Goal: Task Accomplishment & Management: Use online tool/utility

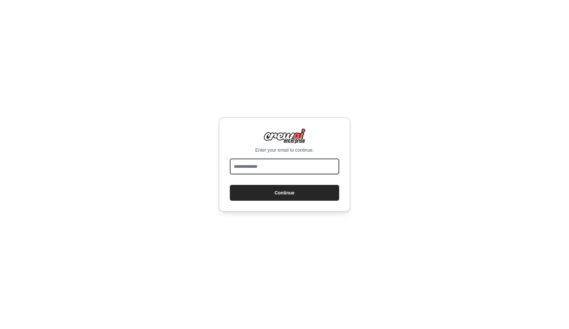
type input "**********"
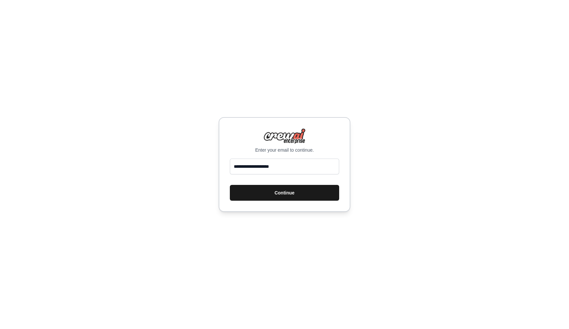
click at [284, 196] on button "Continue" at bounding box center [284, 193] width 109 height 16
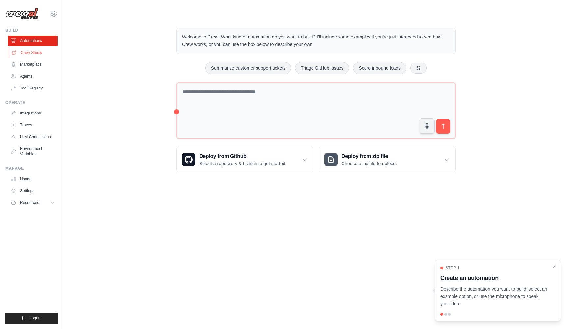
click at [29, 51] on link "Crew Studio" at bounding box center [34, 52] width 50 height 11
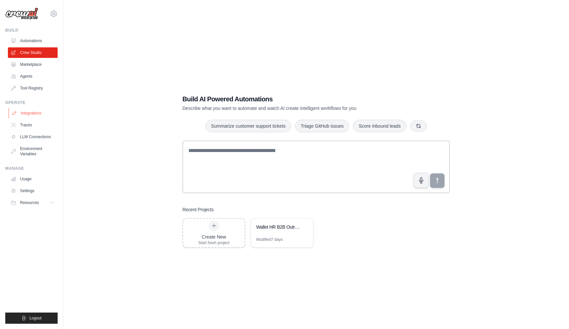
click at [32, 112] on link "Integrations" at bounding box center [34, 113] width 50 height 11
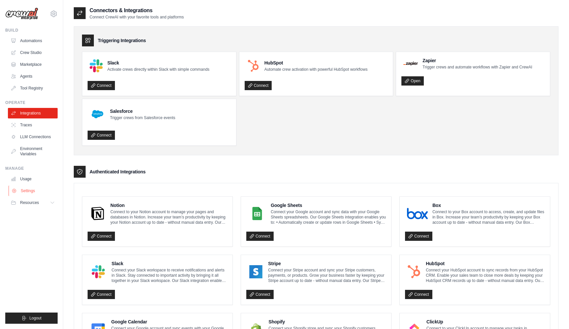
click at [25, 193] on link "Settings" at bounding box center [34, 191] width 50 height 11
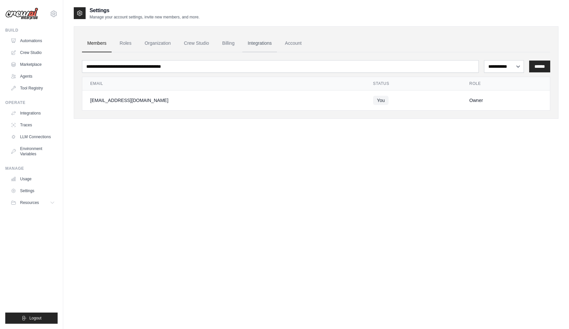
click at [263, 46] on link "Integrations" at bounding box center [259, 44] width 35 height 18
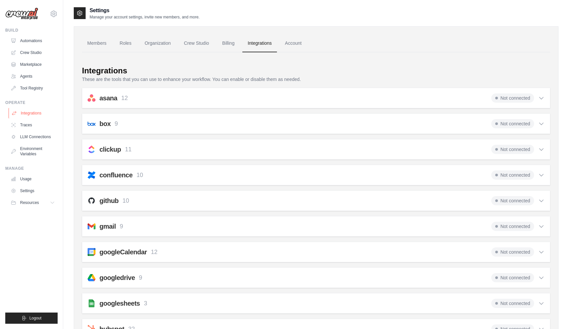
click at [25, 114] on link "Integrations" at bounding box center [34, 113] width 50 height 11
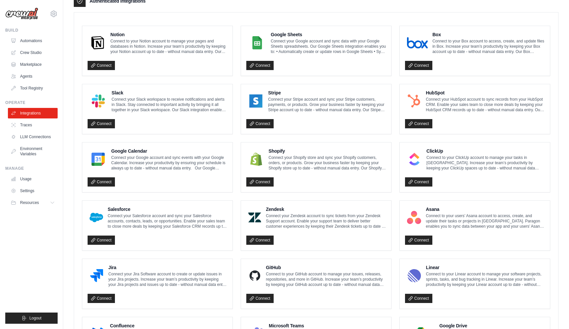
scroll to position [170, 0]
click at [264, 66] on link "Connect" at bounding box center [259, 65] width 27 height 9
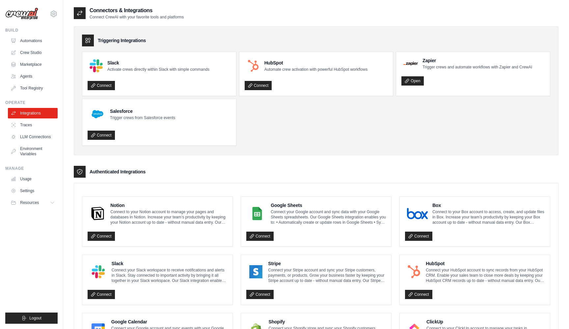
scroll to position [0, 0]
click at [34, 53] on link "Crew Studio" at bounding box center [34, 52] width 50 height 11
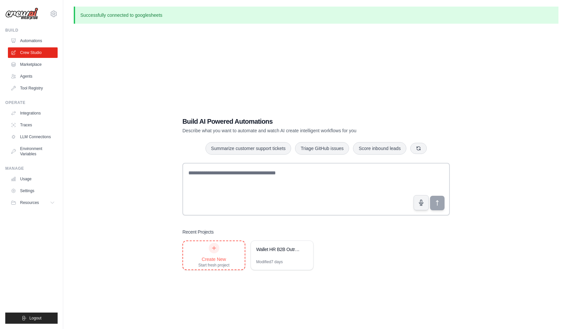
click at [212, 256] on div "Create New" at bounding box center [213, 259] width 31 height 7
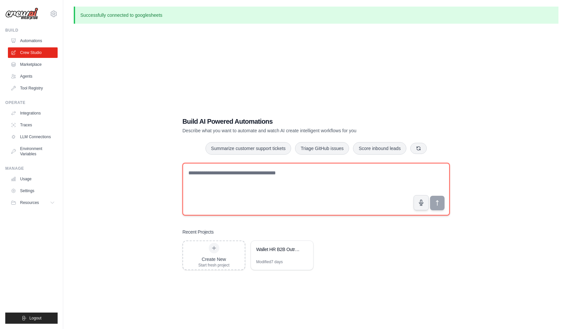
click at [205, 180] on textarea at bounding box center [315, 189] width 267 height 53
paste textarea "**********"
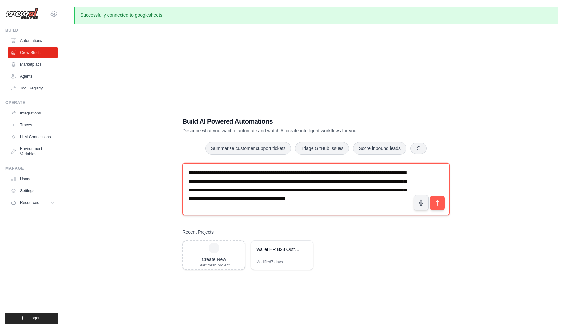
scroll to position [4, 0]
type textarea "**********"
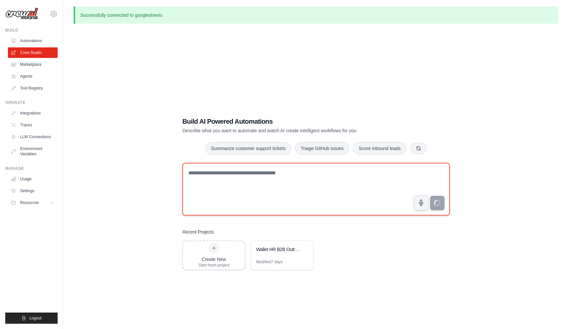
scroll to position [0, 0]
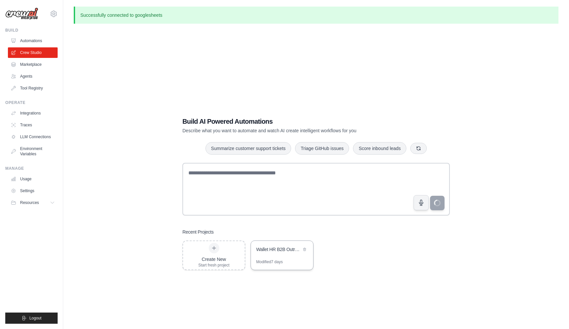
click at [272, 254] on div "Wallet HR B2B Outreach Intelligence" at bounding box center [282, 250] width 62 height 18
click at [35, 67] on link "Marketplace" at bounding box center [34, 64] width 50 height 11
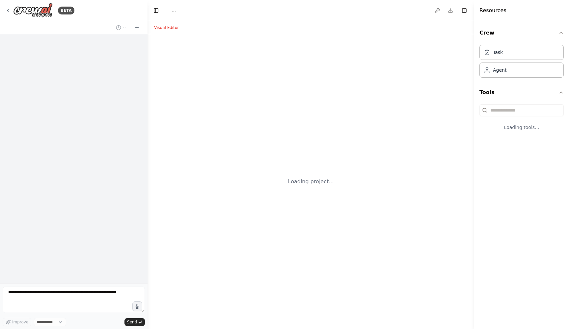
select select "****"
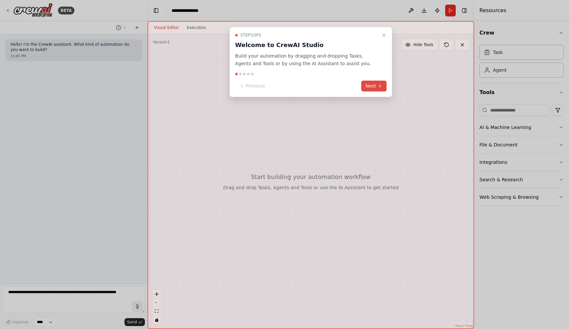
click at [372, 87] on button "Next" at bounding box center [373, 86] width 25 height 11
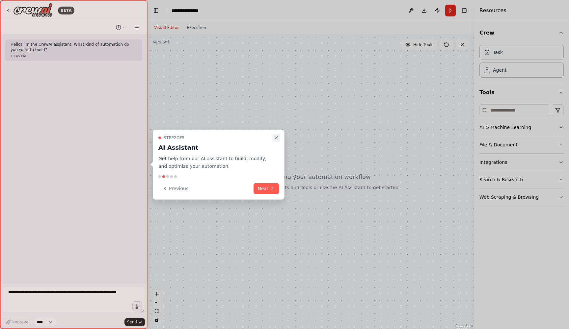
click at [277, 138] on icon "Close walkthrough" at bounding box center [275, 137] width 5 height 5
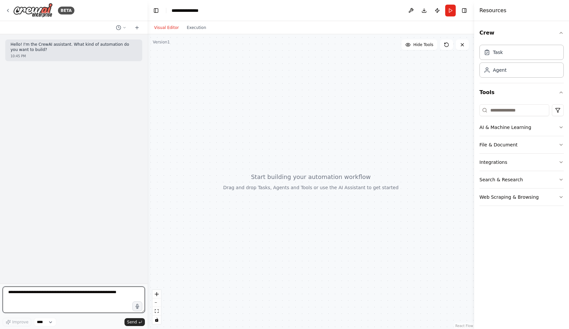
click at [47, 298] on textarea at bounding box center [74, 300] width 142 height 26
paste textarea "**********"
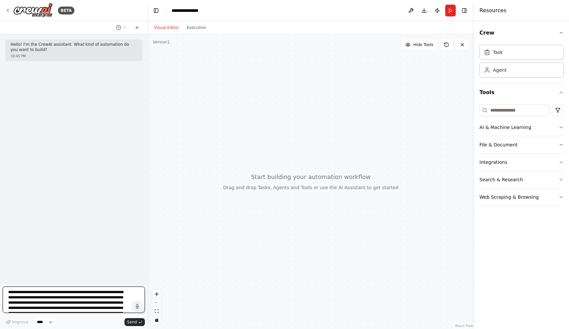
scroll to position [22, 0]
type textarea "**********"
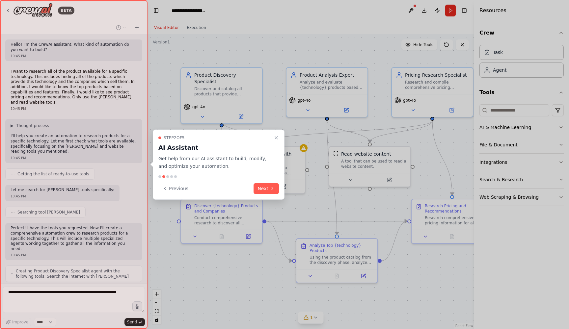
scroll to position [176, 0]
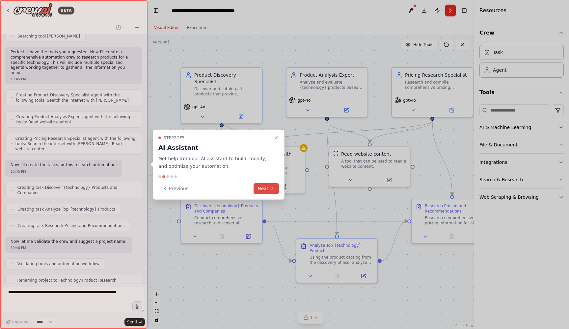
click at [264, 188] on button "Next" at bounding box center [265, 188] width 25 height 11
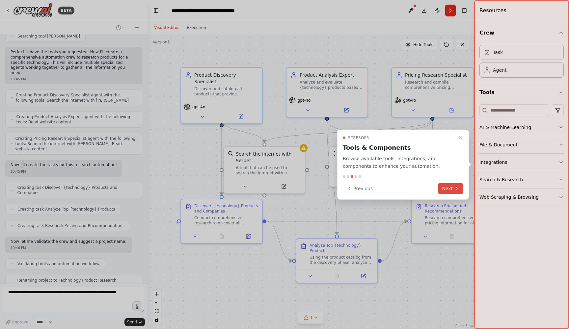
click at [446, 192] on button "Next" at bounding box center [450, 188] width 25 height 11
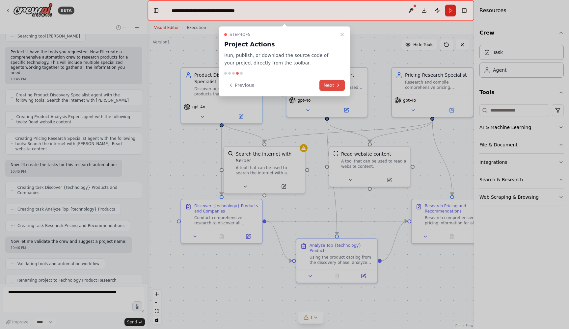
click at [332, 88] on button "Next" at bounding box center [331, 85] width 25 height 11
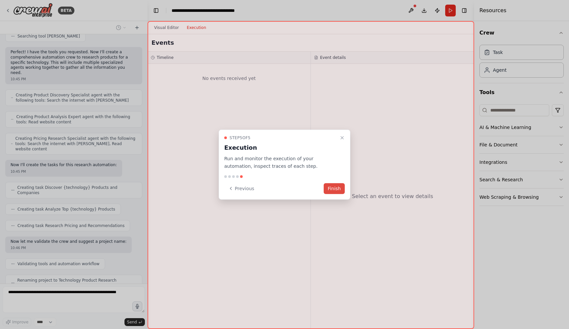
click at [331, 188] on button "Finish" at bounding box center [333, 188] width 21 height 11
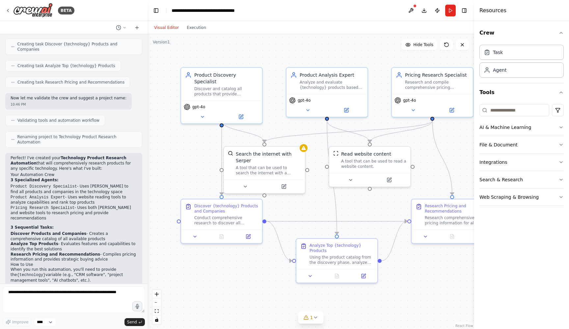
scroll to position [346, 0]
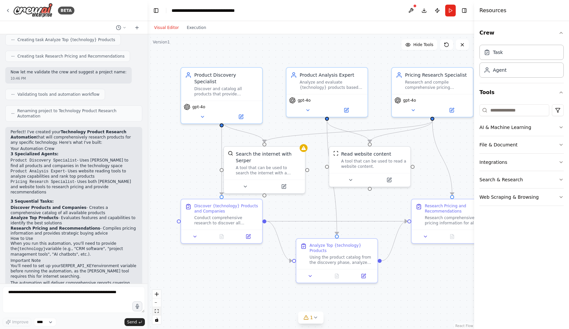
click at [157, 311] on icon "fit view" at bounding box center [157, 311] width 4 height 4
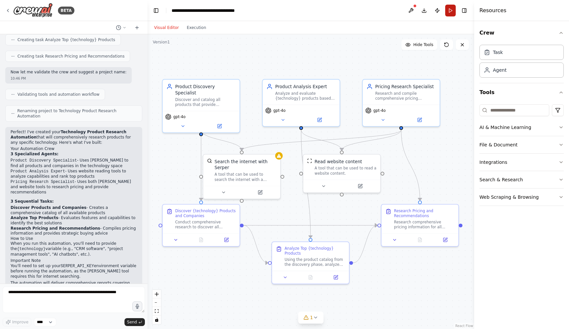
click at [448, 13] on button "Run" at bounding box center [450, 11] width 11 height 12
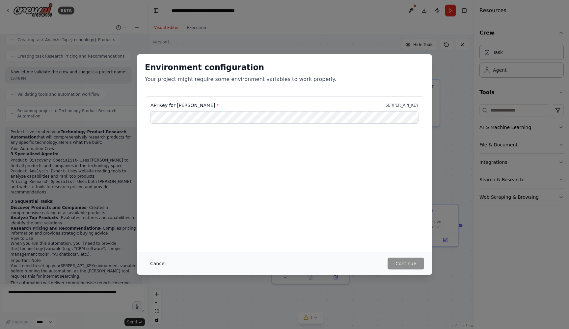
click at [160, 264] on button "Cancel" at bounding box center [158, 264] width 26 height 12
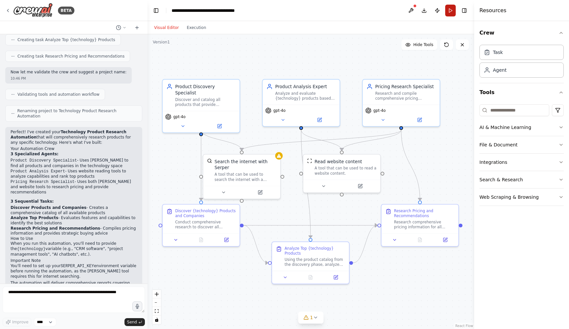
click at [453, 6] on button "Run" at bounding box center [450, 11] width 11 height 12
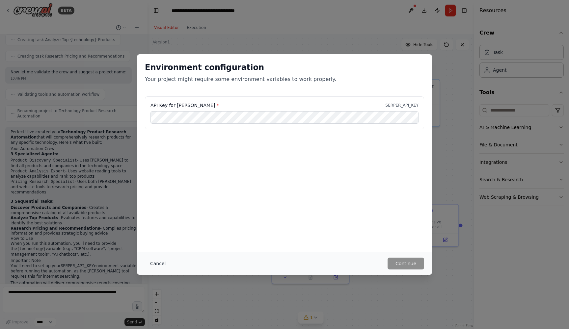
click at [156, 264] on button "Cancel" at bounding box center [158, 264] width 26 height 12
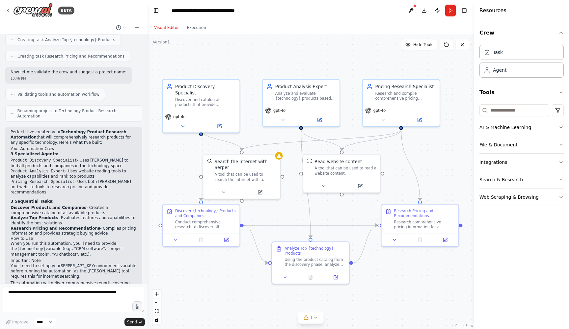
click at [562, 34] on icon "button" at bounding box center [560, 32] width 3 height 1
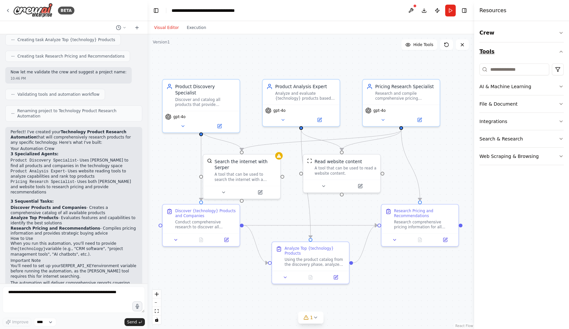
click at [562, 51] on icon "button" at bounding box center [560, 51] width 5 height 5
click at [450, 11] on button "Run" at bounding box center [450, 11] width 11 height 12
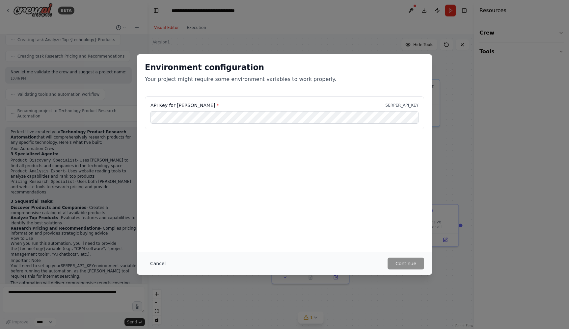
click at [156, 263] on button "Cancel" at bounding box center [158, 264] width 26 height 12
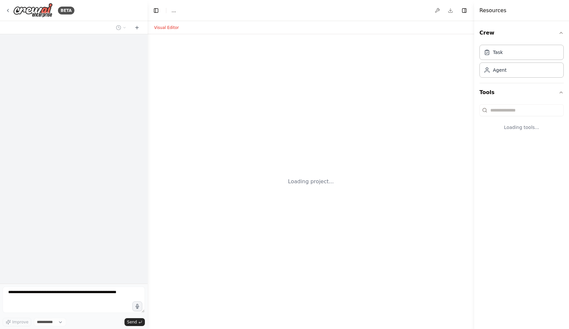
select select "****"
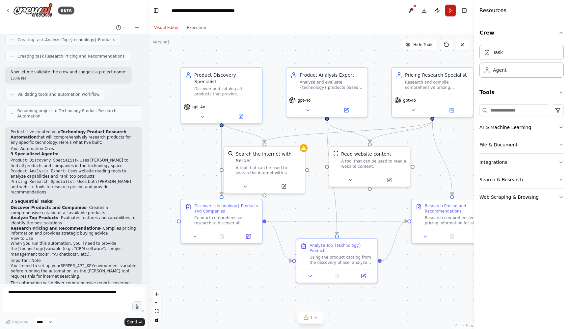
click at [450, 10] on button "Run" at bounding box center [450, 11] width 11 height 12
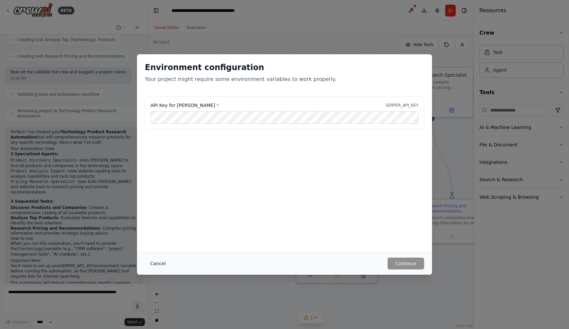
click at [160, 265] on button "Cancel" at bounding box center [158, 264] width 26 height 12
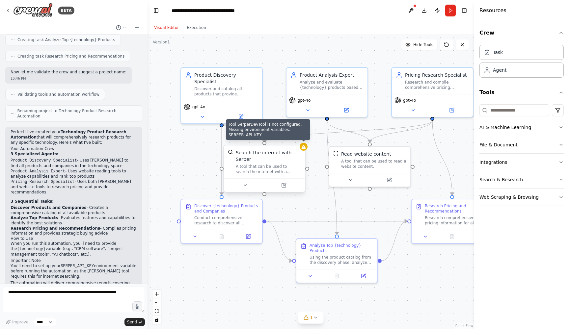
click at [305, 150] on div at bounding box center [303, 147] width 8 height 8
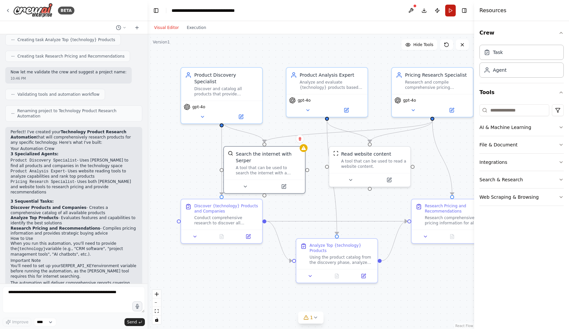
click at [451, 10] on button "Run" at bounding box center [450, 11] width 11 height 12
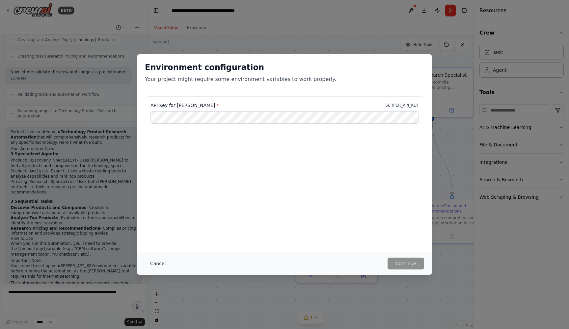
click at [156, 266] on button "Cancel" at bounding box center [158, 264] width 26 height 12
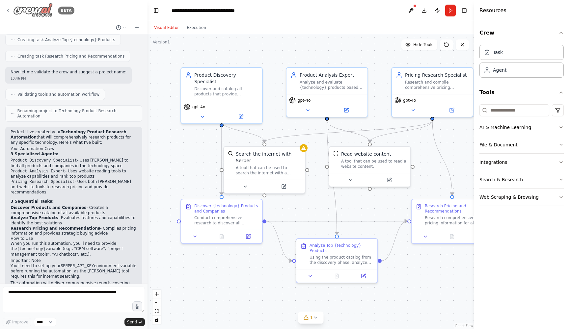
click at [7, 10] on icon at bounding box center [7, 10] width 5 height 5
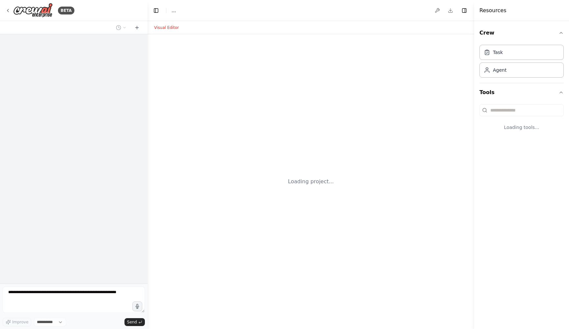
select select "****"
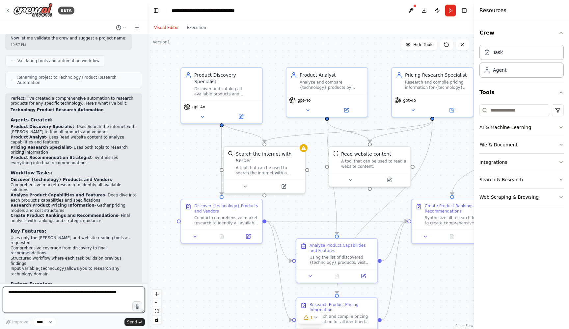
scroll to position [401, 0]
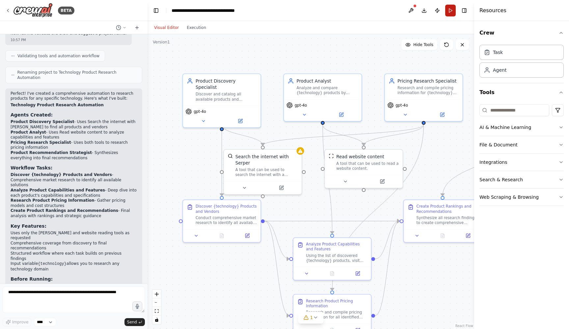
click at [451, 14] on button "Run" at bounding box center [450, 11] width 11 height 12
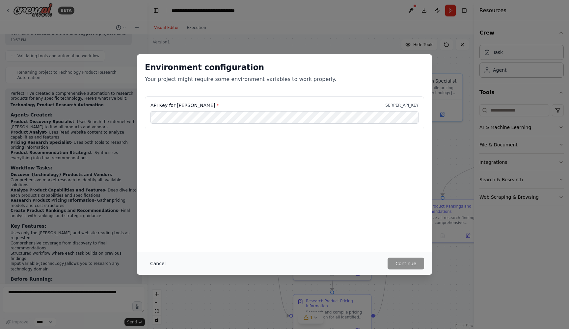
click at [159, 265] on button "Cancel" at bounding box center [158, 264] width 26 height 12
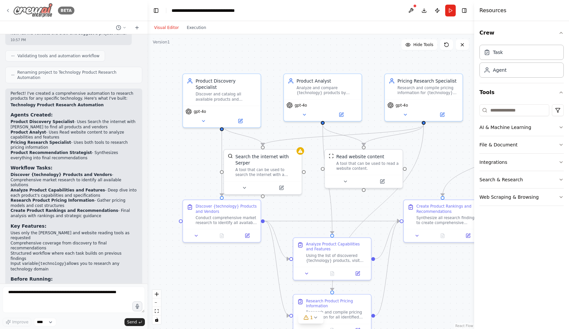
click at [8, 11] on icon at bounding box center [7, 10] width 5 height 5
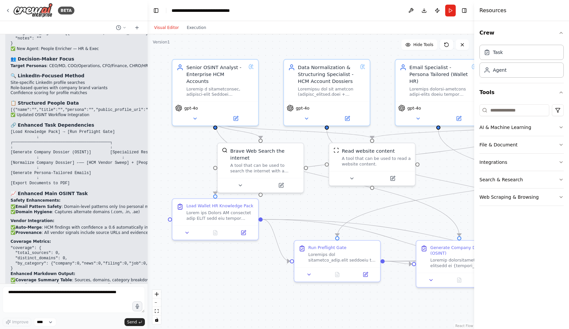
scroll to position [14275, 0]
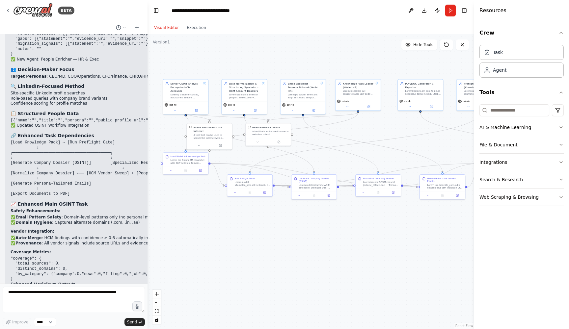
drag, startPoint x: 330, startPoint y: 206, endPoint x: 246, endPoint y: 157, distance: 97.5
click at [246, 157] on div ".deletable-edge-delete-btn { width: 20px; height: 20px; border: 0px solid #ffff…" at bounding box center [310, 181] width 326 height 295
click at [8, 10] on icon at bounding box center [7, 10] width 1 height 3
